Goal: Check status

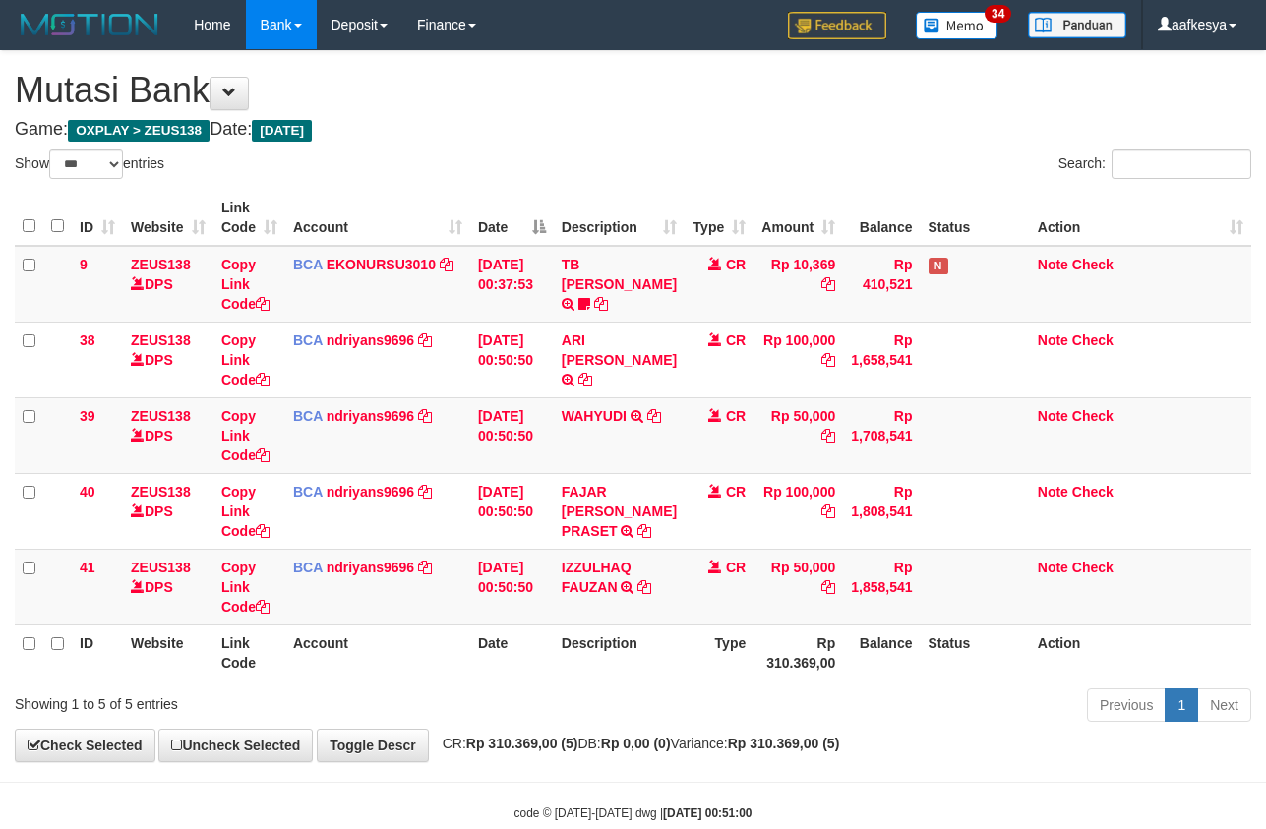
select select "***"
click at [242, 799] on body "Toggle navigation Home Bank Account List Load By Website Group [OXPLAY] ZEUS138…" at bounding box center [633, 436] width 1266 height 872
click at [613, 693] on div "Previous 1 Next" at bounding box center [896, 708] width 709 height 42
click at [518, 120] on h4 "Game: OXPLAY > ZEUS138 Date: Today" at bounding box center [633, 130] width 1237 height 20
